Goal: Task Accomplishment & Management: Manage account settings

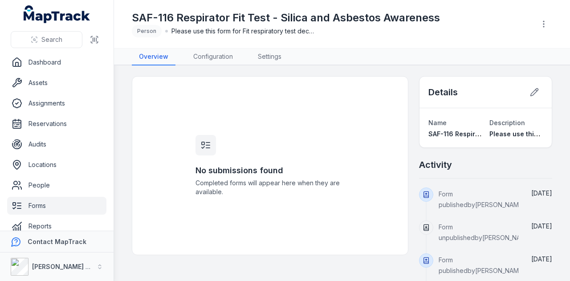
scroll to position [74, 0]
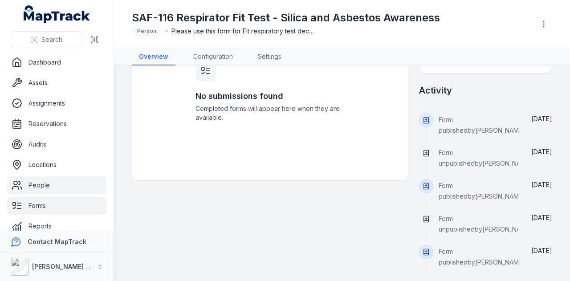
click at [64, 189] on link "People" at bounding box center [56, 185] width 99 height 18
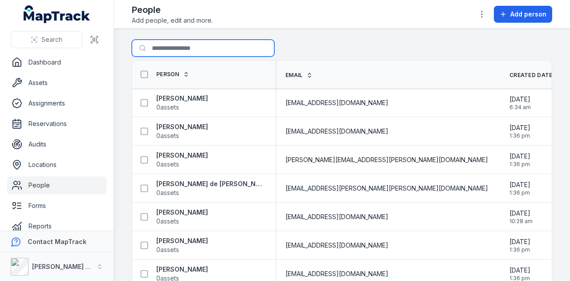
click at [174, 47] on input "Search for people" at bounding box center [203, 48] width 142 height 17
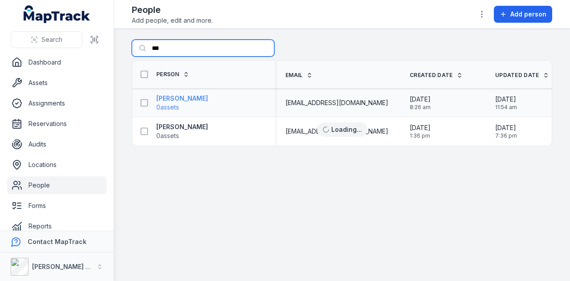
type input "***"
click at [198, 97] on strong "[PERSON_NAME]" at bounding box center [182, 98] width 52 height 9
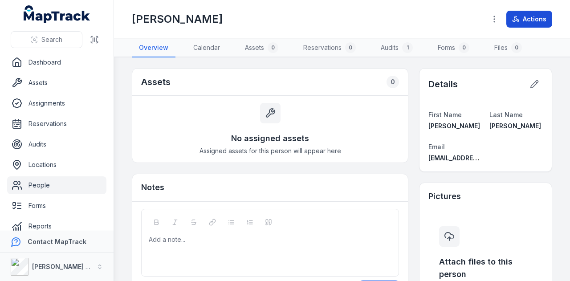
click at [531, 22] on button "Actions" at bounding box center [529, 19] width 46 height 17
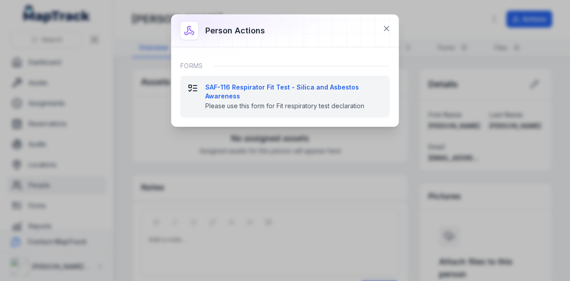
click at [292, 87] on strong "SAF-116 Respirator Fit Test - Silica and Asbestos Awareness" at bounding box center [293, 92] width 177 height 18
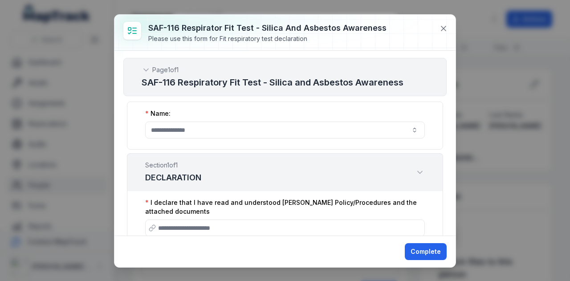
scroll to position [45, 0]
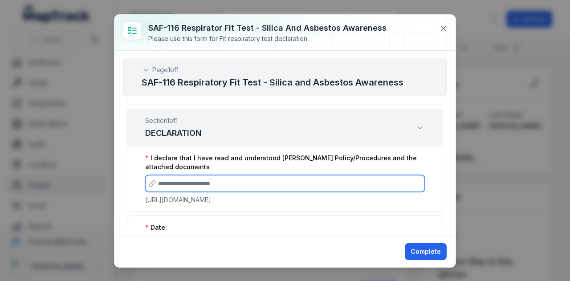
click at [239, 183] on input ":r2c4:-form-item-label" at bounding box center [285, 183] width 280 height 17
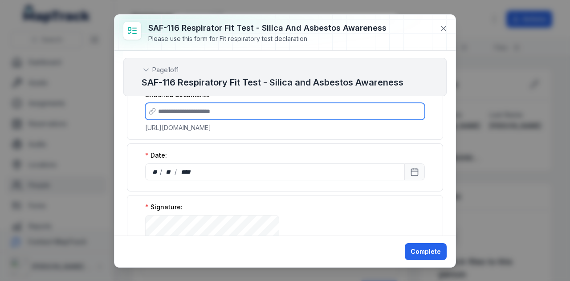
scroll to position [134, 0]
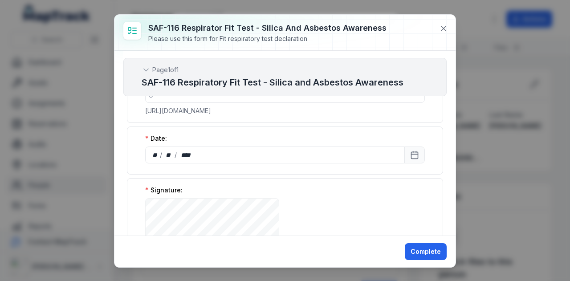
drag, startPoint x: 191, startPoint y: 117, endPoint x: 143, endPoint y: 110, distance: 48.5
click at [143, 110] on div "I declare that I have read and understood [PERSON_NAME] Policy/Procedures and t…" at bounding box center [285, 89] width 316 height 65
drag, startPoint x: 160, startPoint y: 112, endPoint x: 356, endPoint y: 138, distance: 198.0
click at [356, 138] on div "Date: ** / ** / ****" at bounding box center [285, 150] width 316 height 48
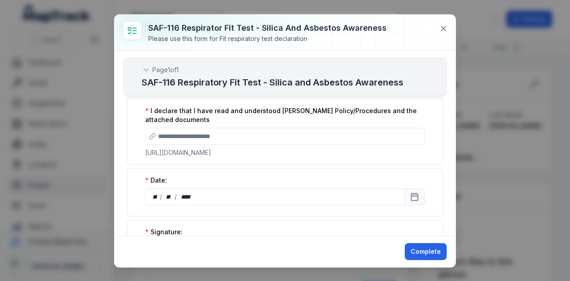
scroll to position [45, 0]
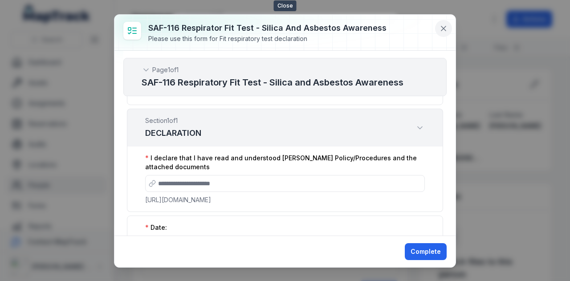
click at [445, 27] on icon at bounding box center [443, 28] width 4 height 4
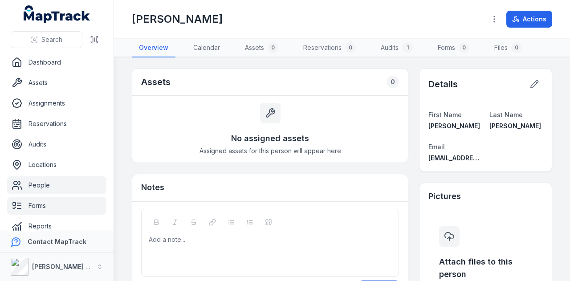
click at [49, 209] on link "Forms" at bounding box center [56, 206] width 99 height 18
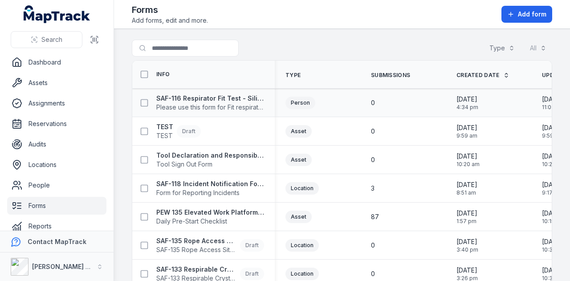
click at [230, 92] on div "SAF-116 Respirator Fit Test - Silica and Asbestos Awareness Please use this for…" at bounding box center [203, 102] width 142 height 25
click at [228, 96] on strong "SAF-116 Respirator Fit Test - Silica and Asbestos Awareness" at bounding box center [210, 98] width 108 height 9
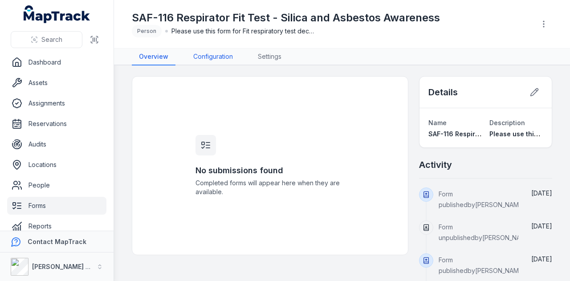
click at [224, 62] on link "Configuration" at bounding box center [213, 57] width 54 height 17
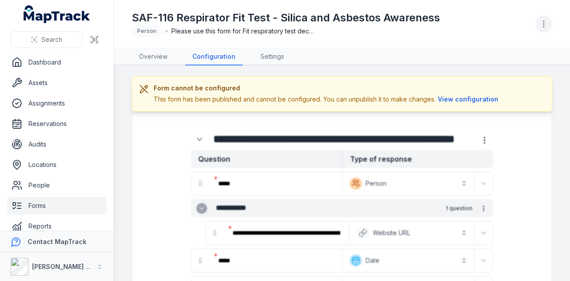
click at [538, 25] on button "button" at bounding box center [543, 24] width 17 height 17
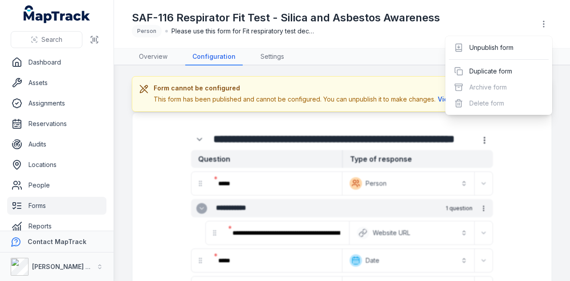
click at [492, 56] on div "Unpublish form Duplicate form Archive form Delete form" at bounding box center [498, 75] width 107 height 79
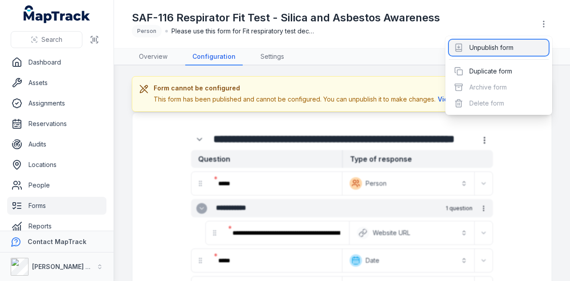
click at [494, 45] on div "Unpublish form" at bounding box center [499, 48] width 100 height 16
